Goal: Use online tool/utility: Utilize a website feature to perform a specific function

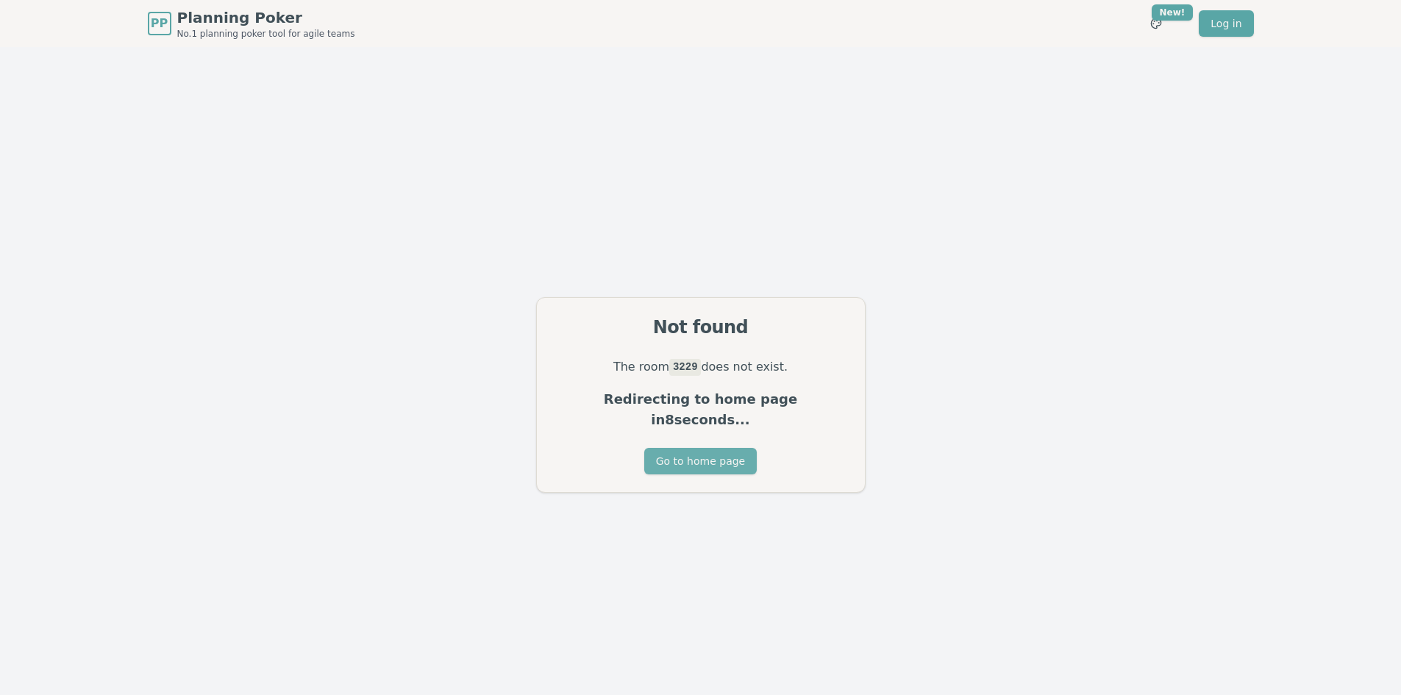
click at [666, 454] on button "Go to home page" at bounding box center [700, 461] width 113 height 26
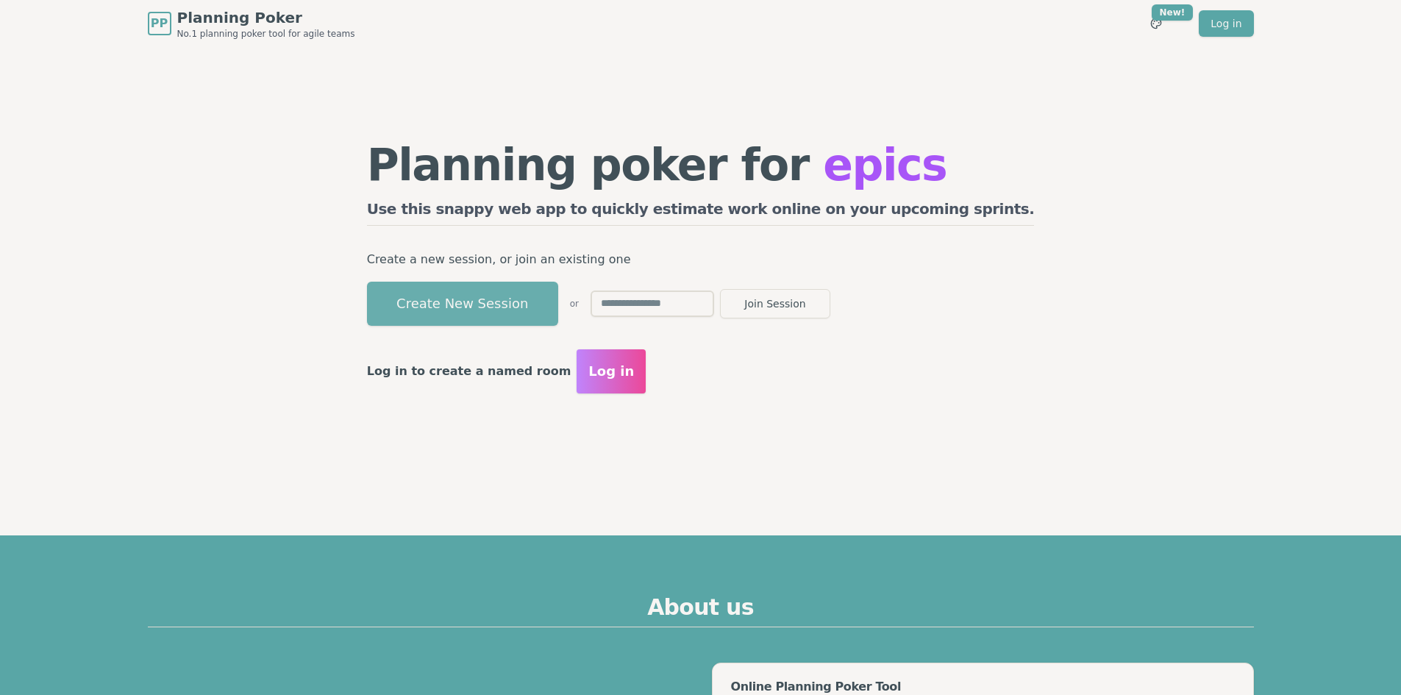
click at [527, 300] on button "Create New Session" at bounding box center [462, 304] width 191 height 44
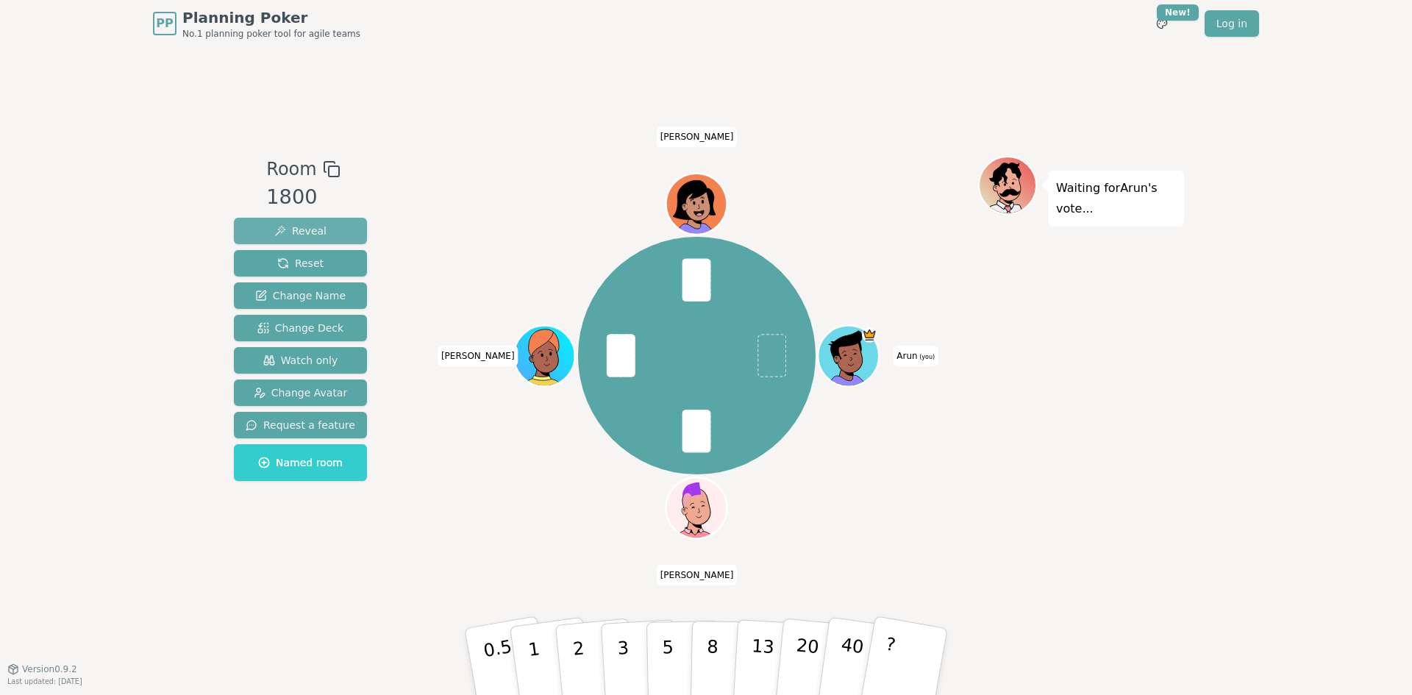
click at [317, 232] on span "Reveal" at bounding box center [300, 231] width 52 height 15
click at [289, 263] on span "Reset" at bounding box center [300, 263] width 46 height 15
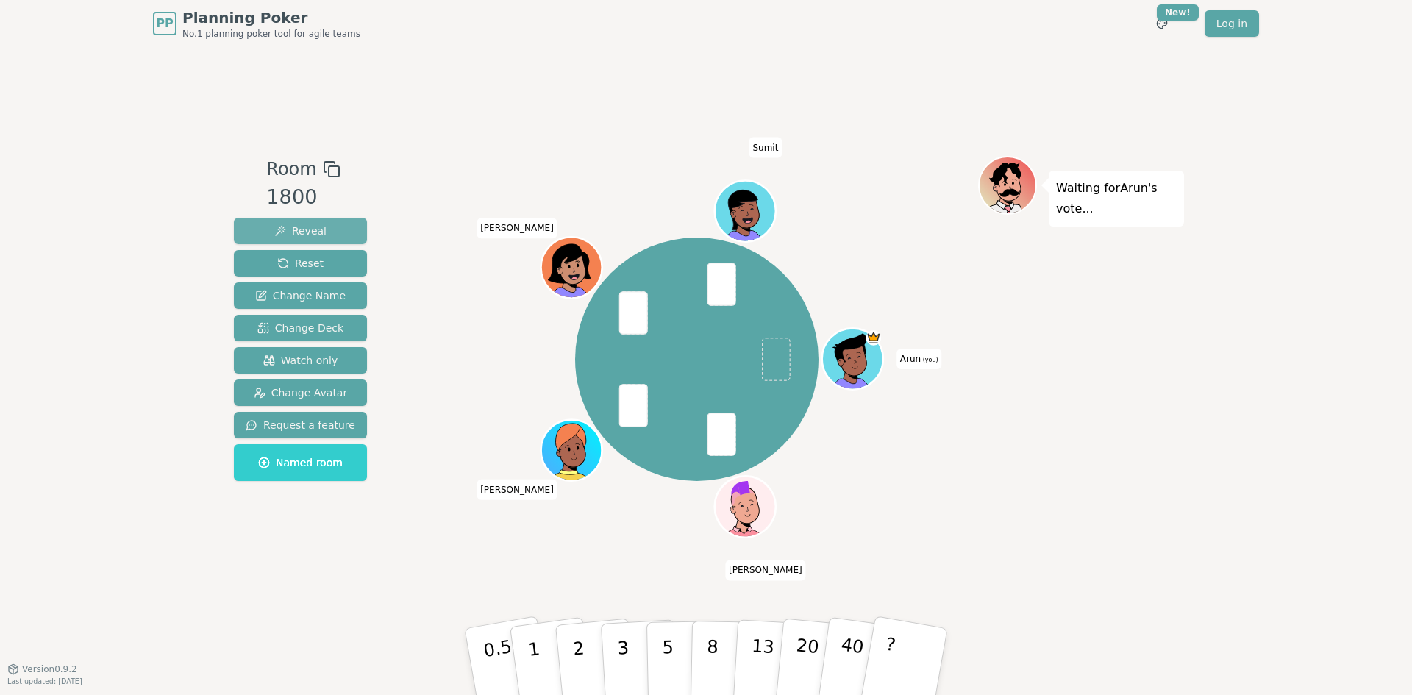
click at [310, 223] on button "Reveal" at bounding box center [300, 231] width 133 height 26
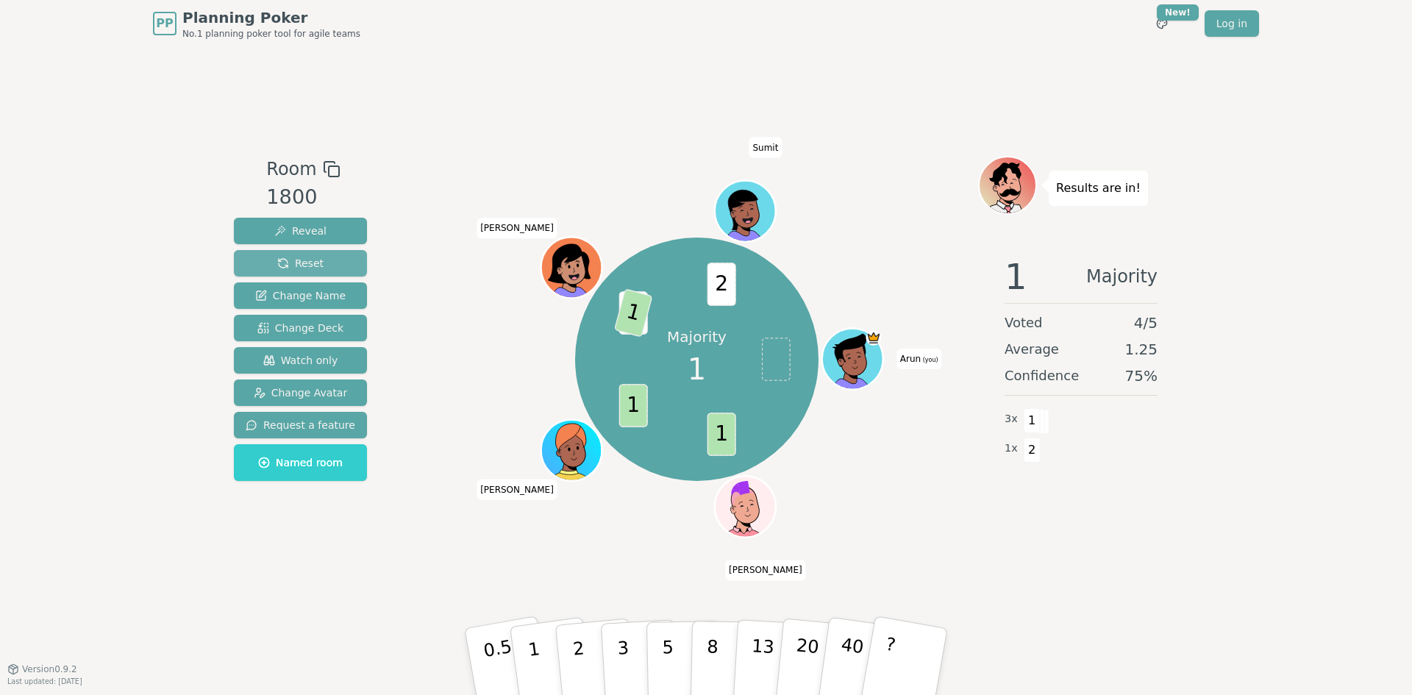
click at [310, 262] on span "Reset" at bounding box center [300, 263] width 46 height 15
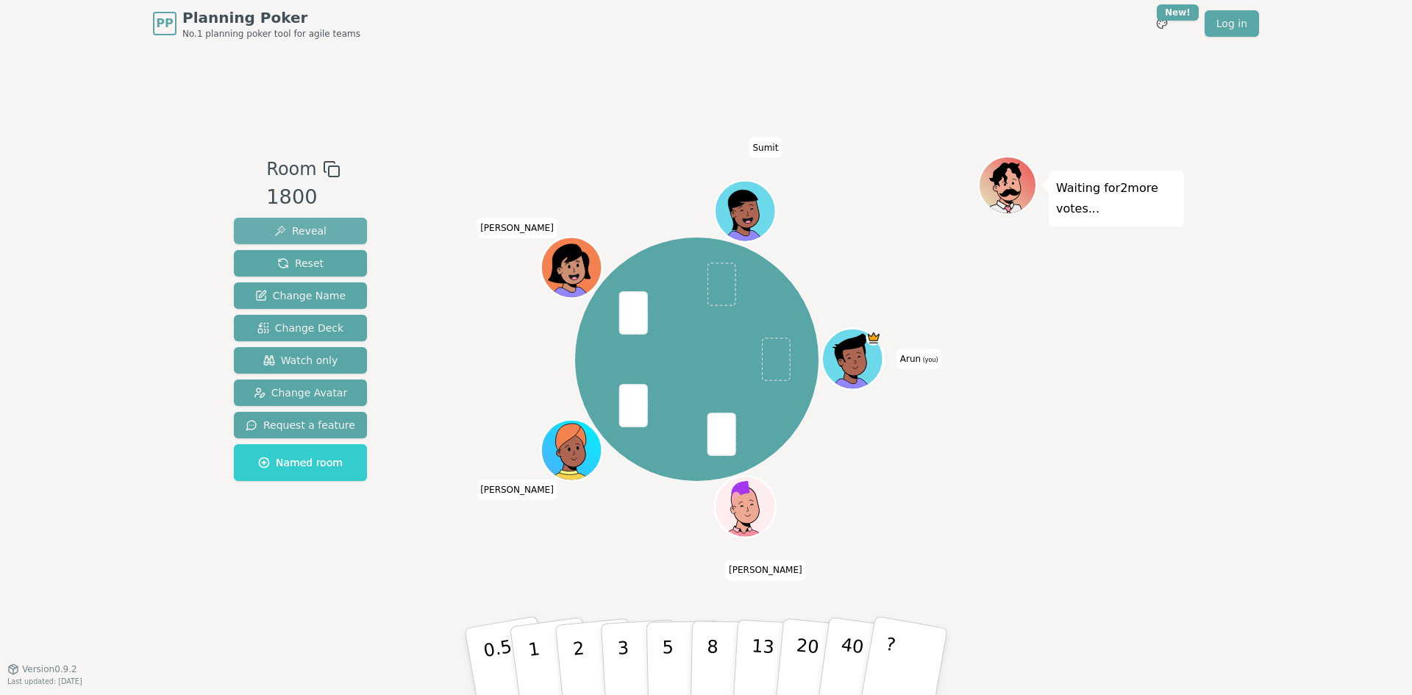
click at [311, 234] on span "Reveal" at bounding box center [300, 231] width 52 height 15
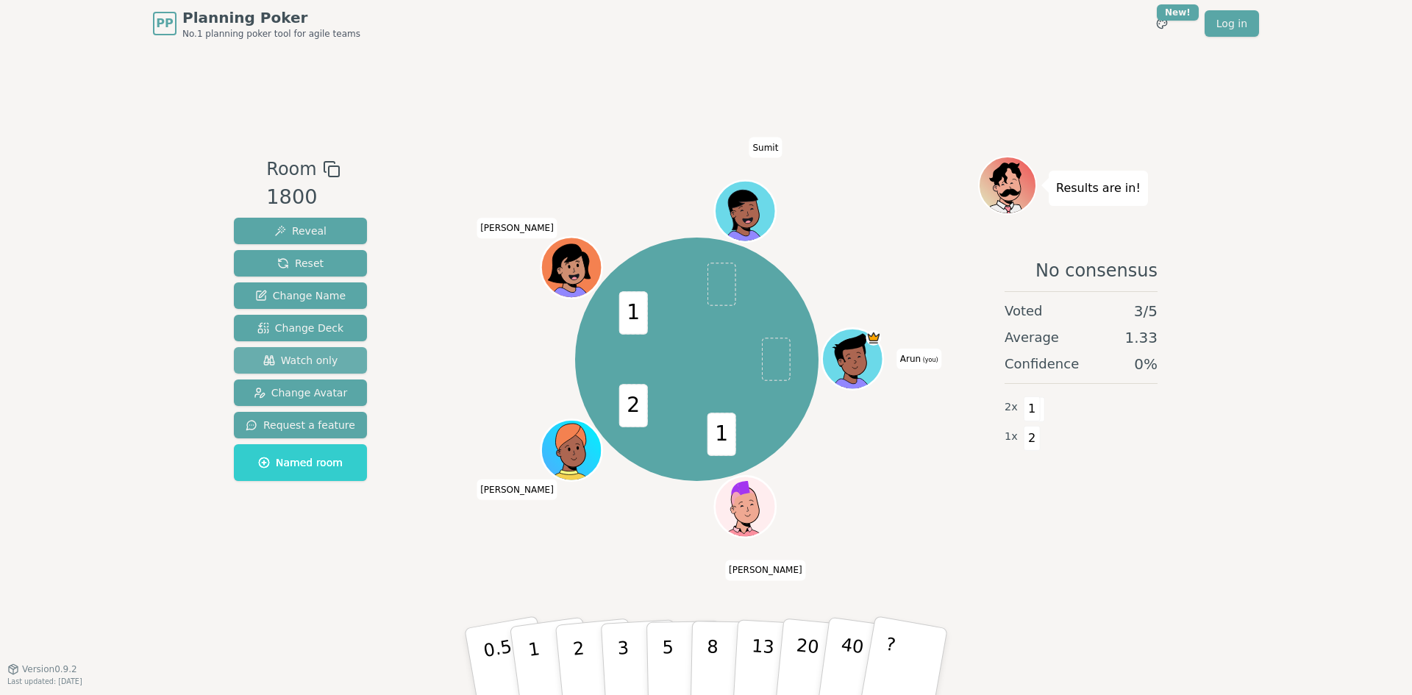
click at [309, 347] on button "Watch only" at bounding box center [300, 360] width 133 height 26
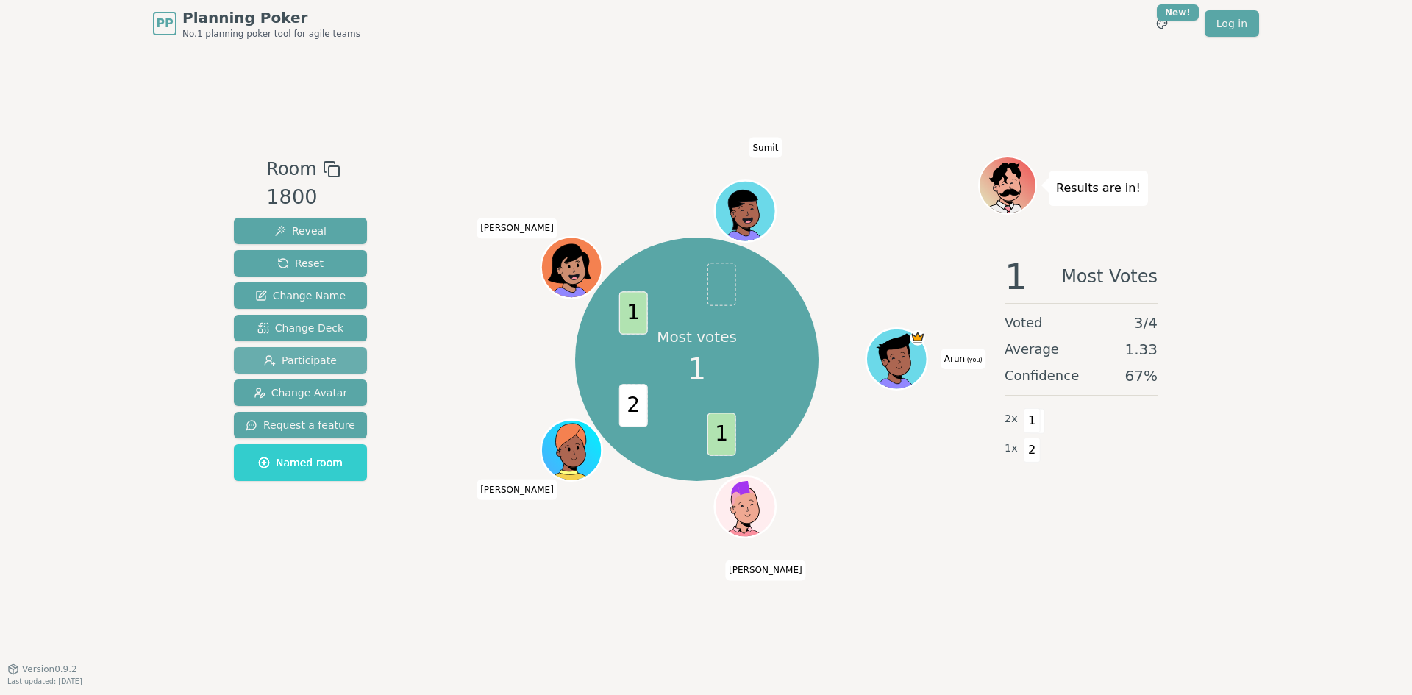
click at [310, 360] on span "Participate" at bounding box center [300, 360] width 73 height 15
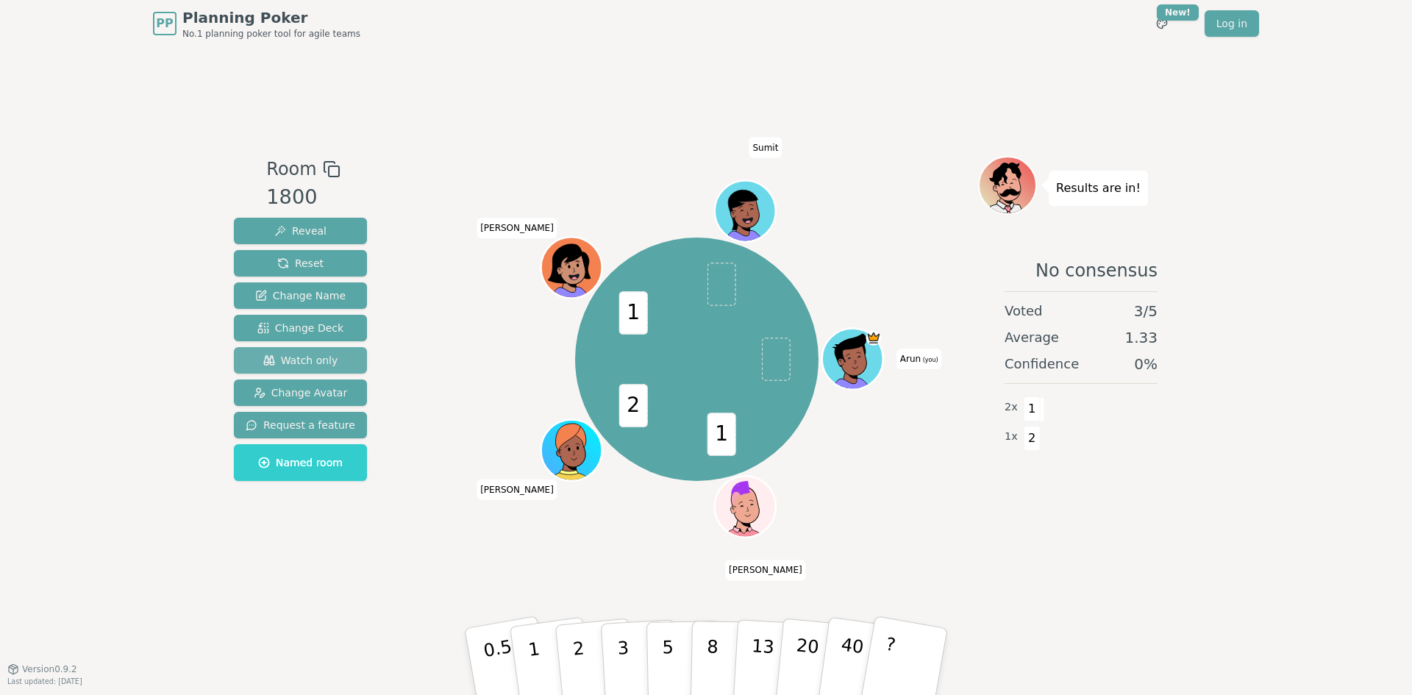
click at [310, 360] on span "Watch only" at bounding box center [300, 360] width 75 height 15
